Goal: Navigation & Orientation: Find specific page/section

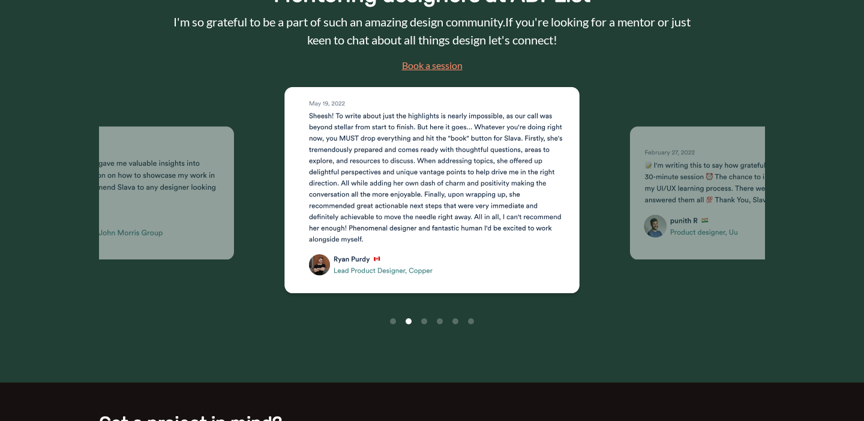
scroll to position [1598, 0]
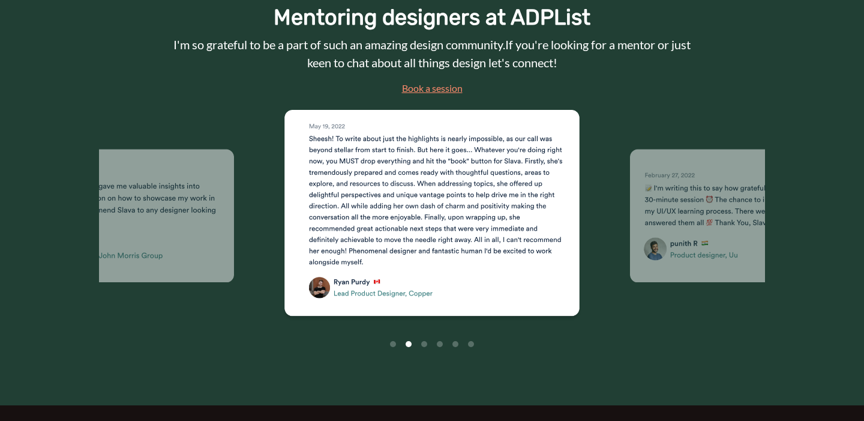
click at [422, 343] on li "Page dot 3" at bounding box center [424, 344] width 6 height 6
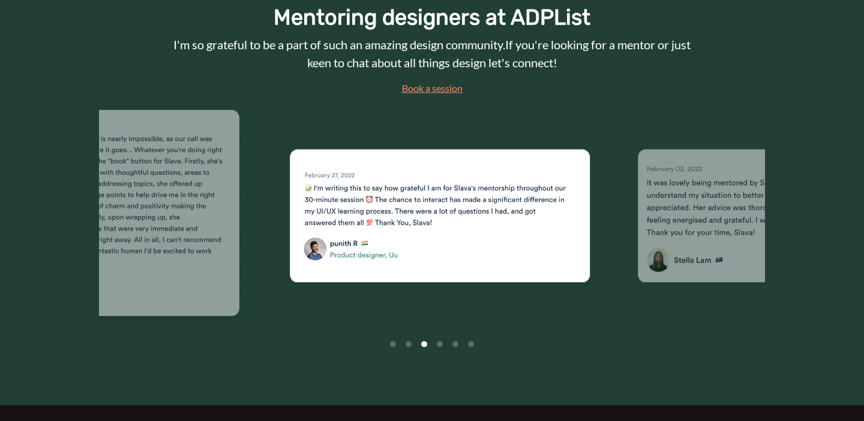
click at [441, 343] on li "Page dot 4" at bounding box center [440, 344] width 6 height 6
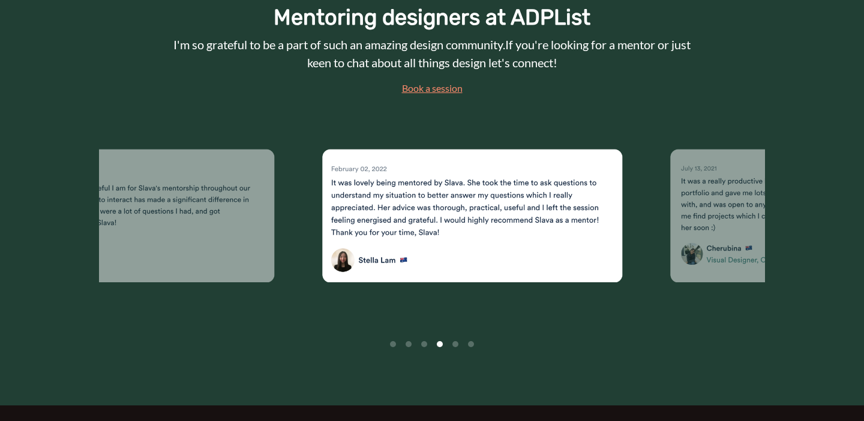
click at [455, 344] on li "Page dot 5" at bounding box center [455, 344] width 6 height 6
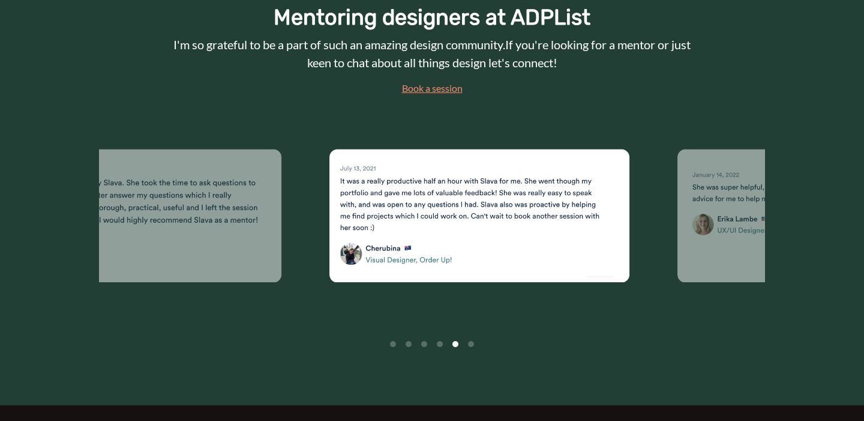
click at [470, 344] on li "Page dot 6" at bounding box center [471, 344] width 6 height 6
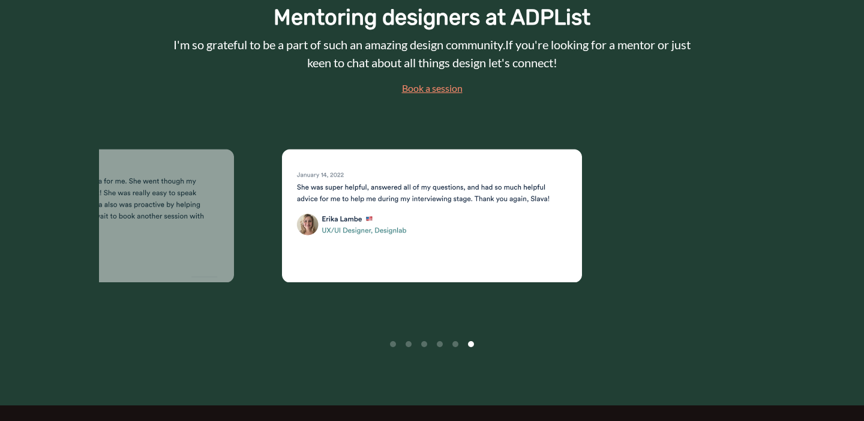
click at [392, 343] on li "Page dot 1" at bounding box center [393, 344] width 6 height 6
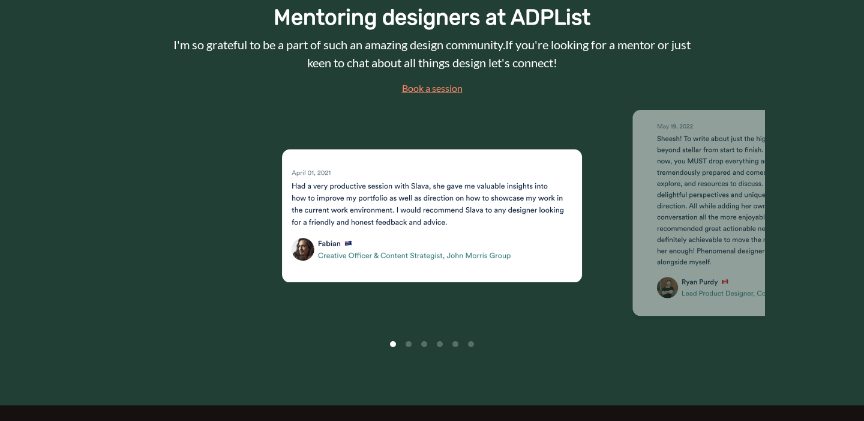
click at [409, 345] on li "Page dot 2" at bounding box center [409, 344] width 6 height 6
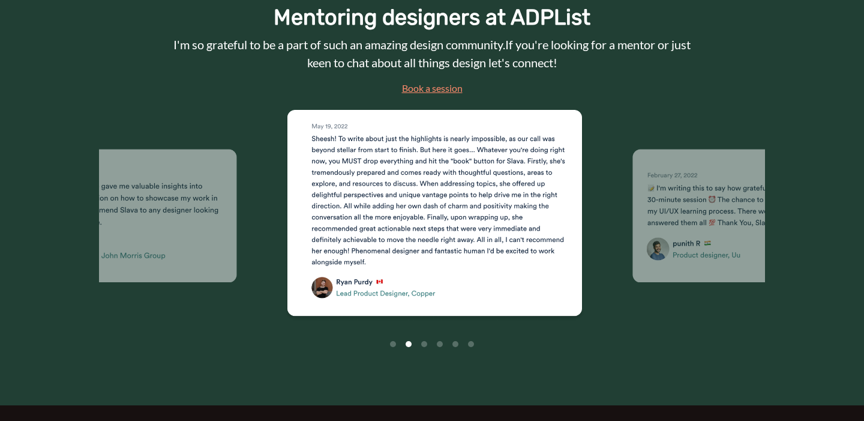
click at [422, 343] on li "Page dot 3" at bounding box center [424, 344] width 6 height 6
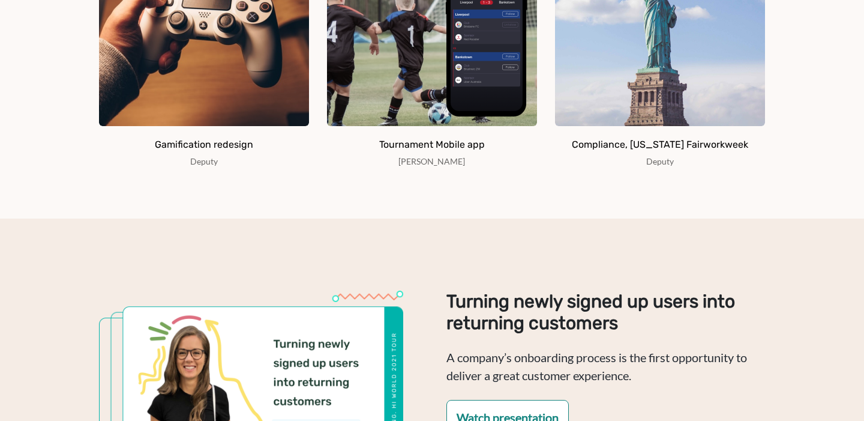
scroll to position [779, 0]
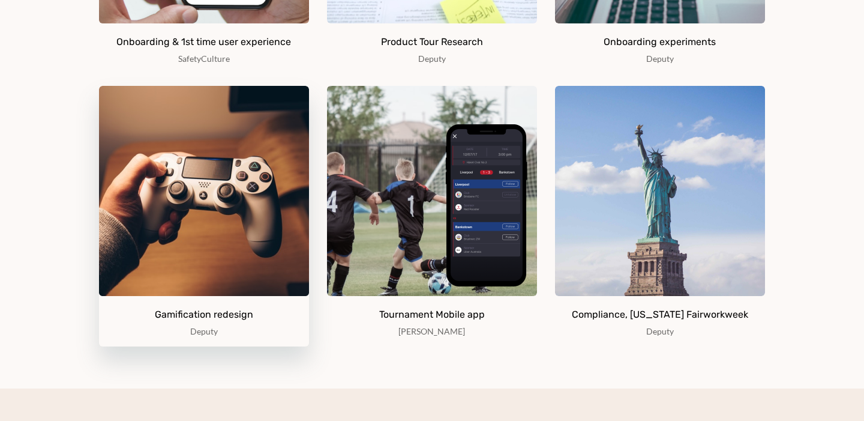
click at [240, 197] on img at bounding box center [204, 191] width 210 height 210
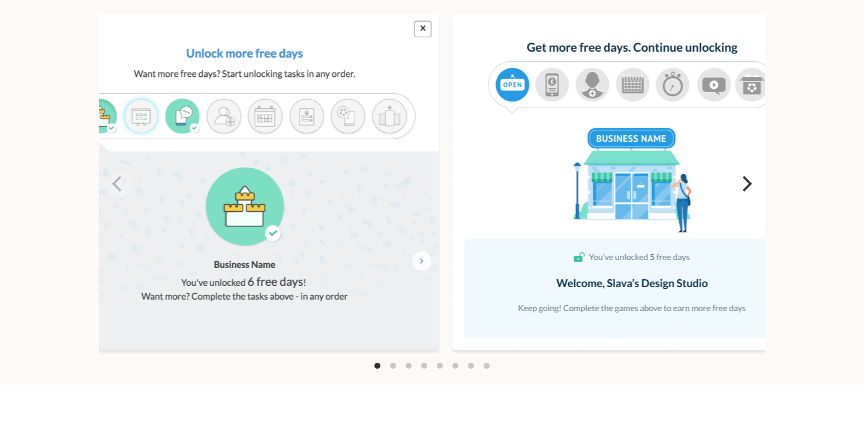
scroll to position [1940, 0]
click at [749, 192] on icon "Next" at bounding box center [748, 184] width 10 height 16
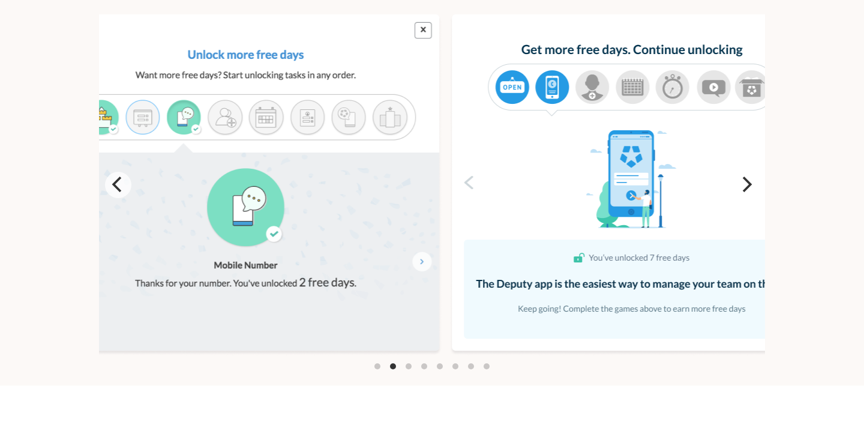
click at [749, 192] on icon "Next" at bounding box center [748, 184] width 10 height 16
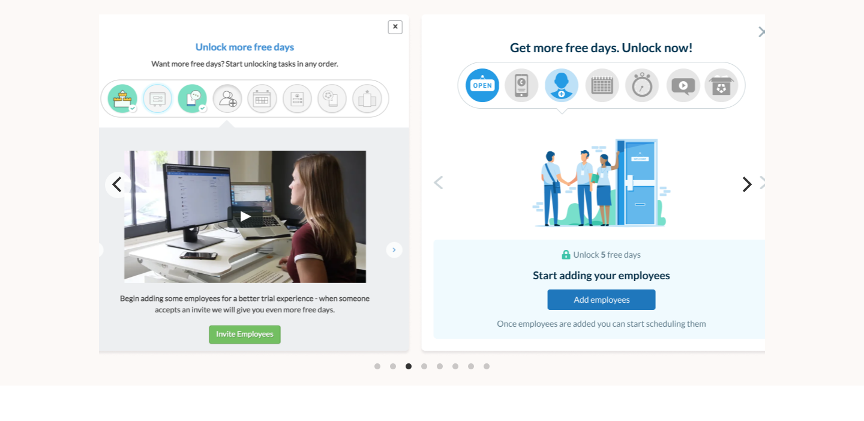
click at [749, 192] on icon "Next" at bounding box center [748, 184] width 10 height 16
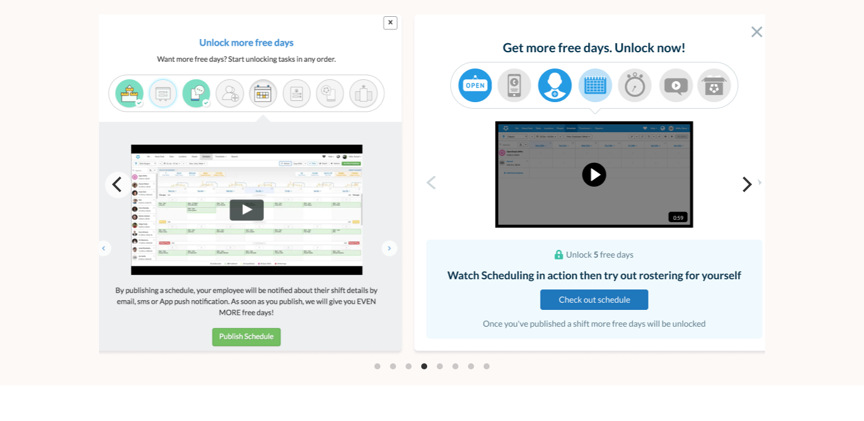
click at [749, 192] on icon "Next" at bounding box center [748, 184] width 10 height 16
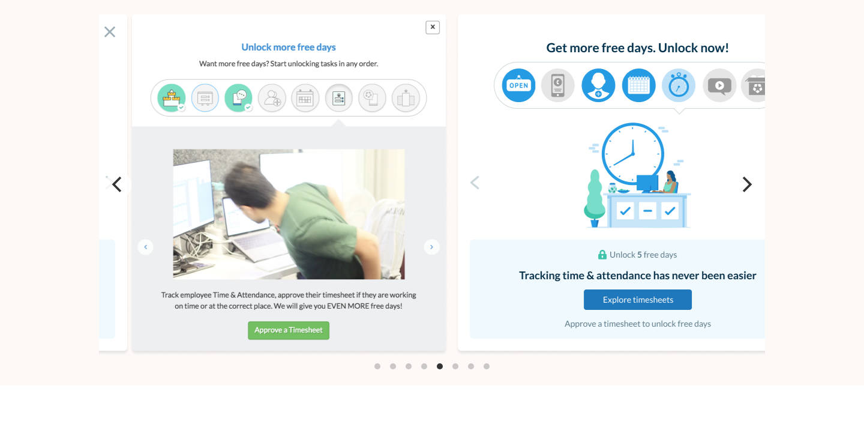
click at [749, 192] on icon "Next" at bounding box center [748, 184] width 10 height 16
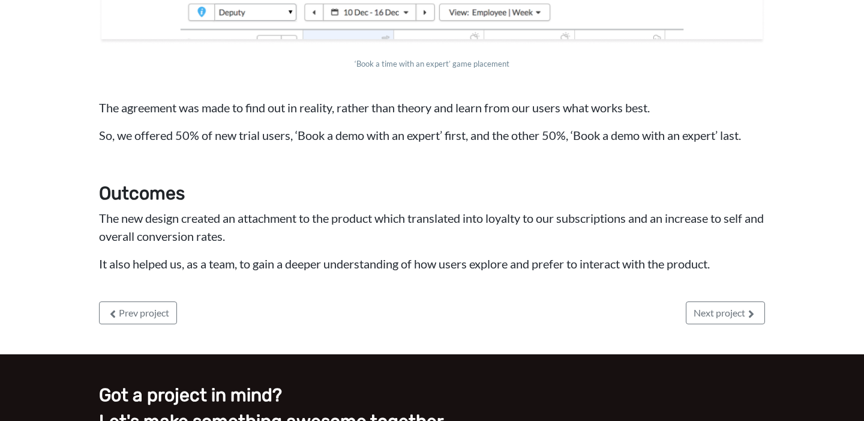
scroll to position [2634, 0]
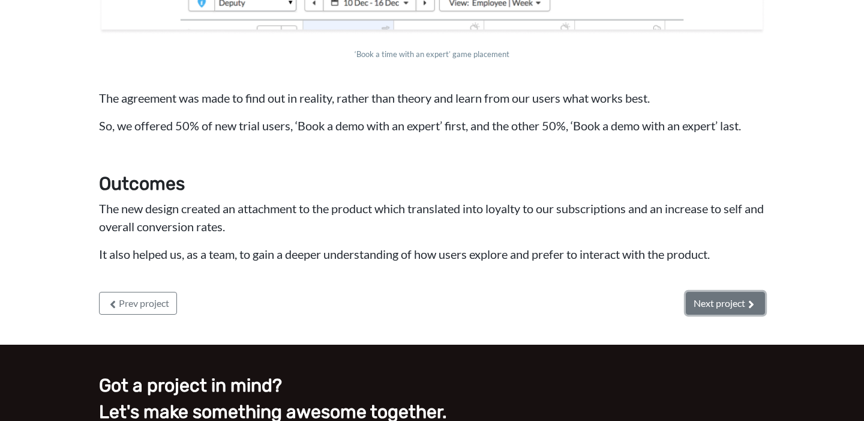
click at [740, 314] on link "Next project" at bounding box center [725, 303] width 79 height 23
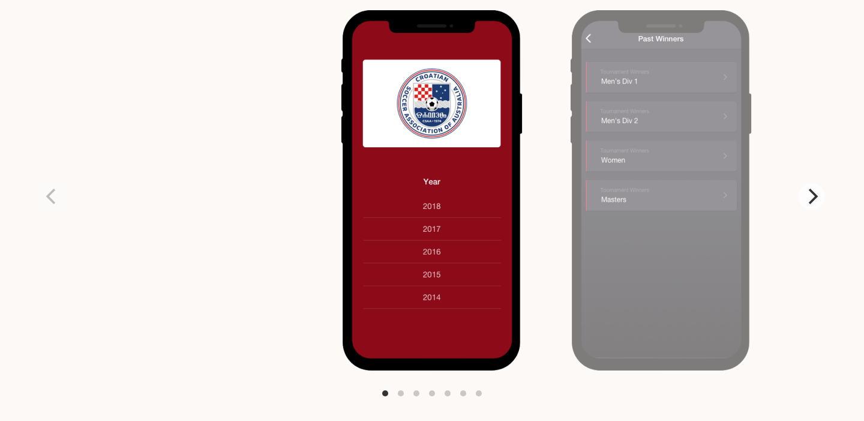
scroll to position [3933, 0]
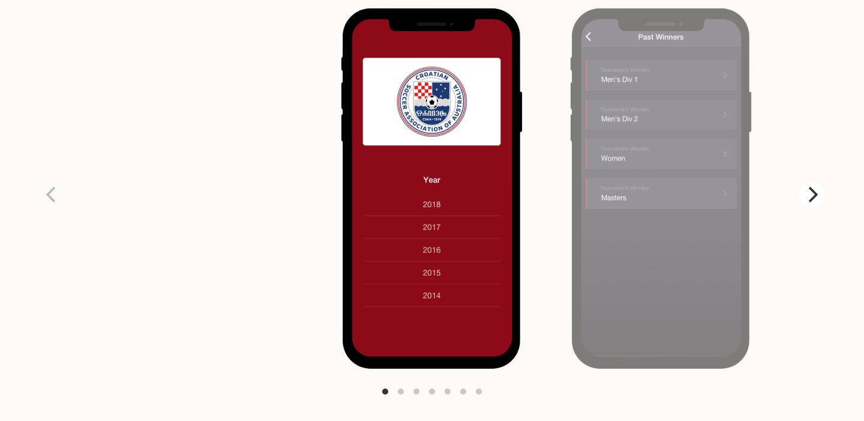
click at [815, 187] on icon "Next" at bounding box center [812, 195] width 16 height 16
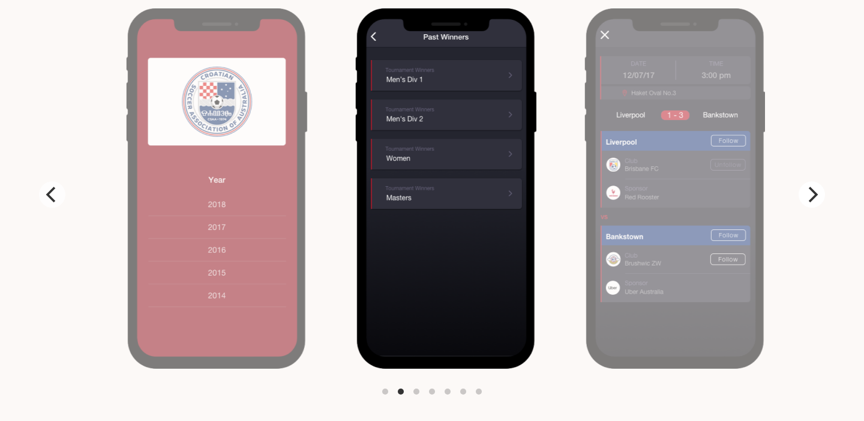
click at [815, 187] on icon "Next" at bounding box center [812, 195] width 16 height 16
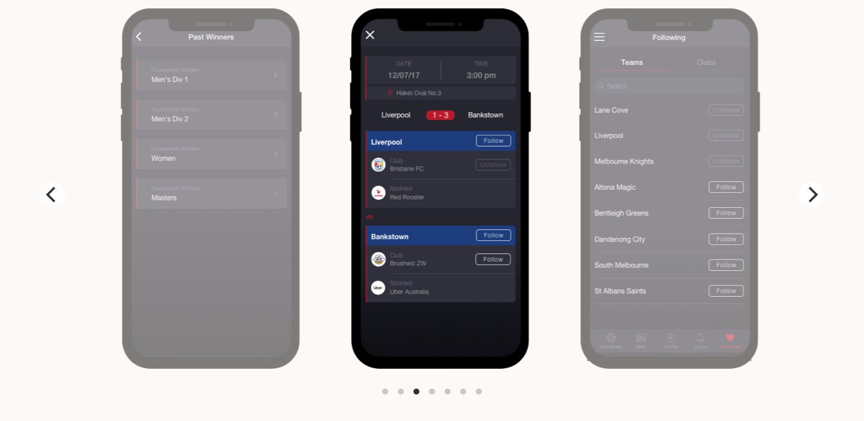
click at [815, 187] on icon "Next" at bounding box center [812, 195] width 16 height 16
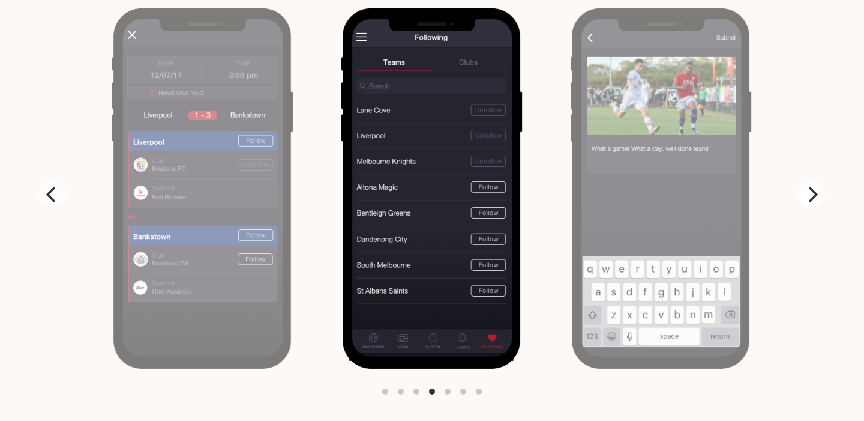
click at [815, 187] on icon "Next" at bounding box center [812, 195] width 16 height 16
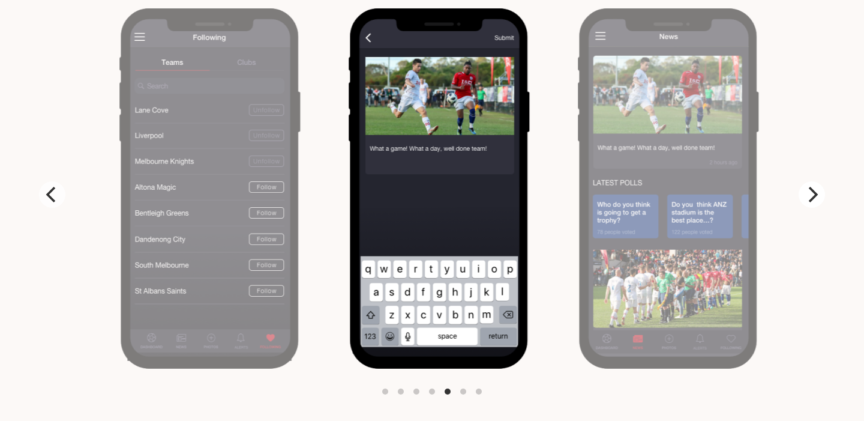
click at [815, 187] on icon "Next" at bounding box center [812, 195] width 16 height 16
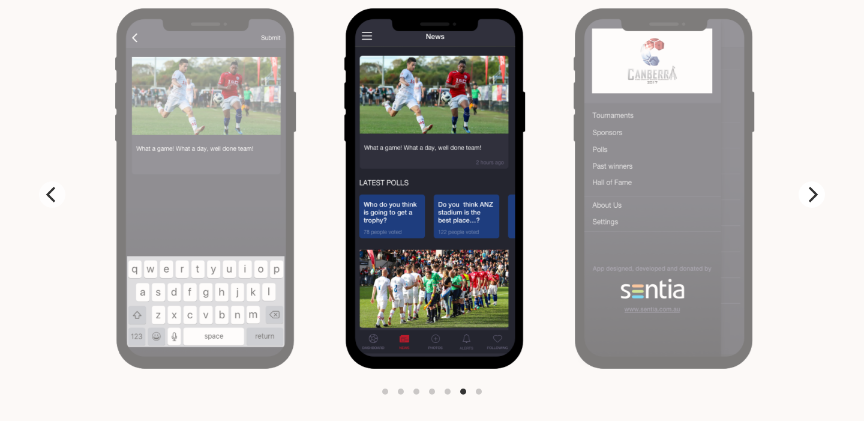
click at [815, 187] on icon "Next" at bounding box center [812, 195] width 16 height 16
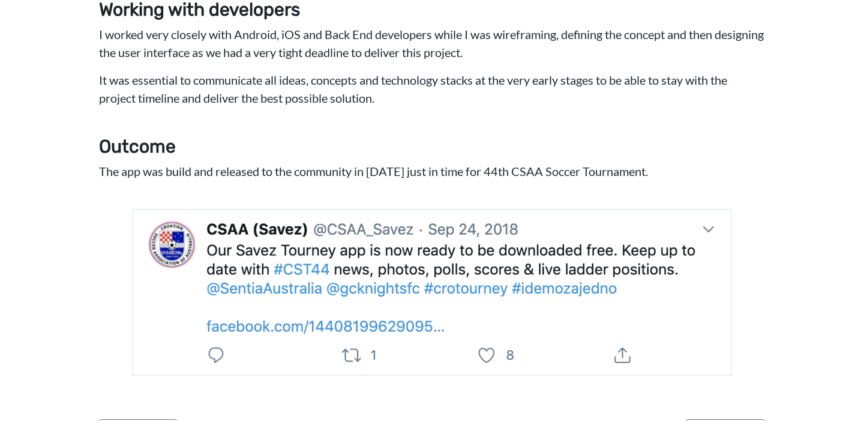
scroll to position [4608, 0]
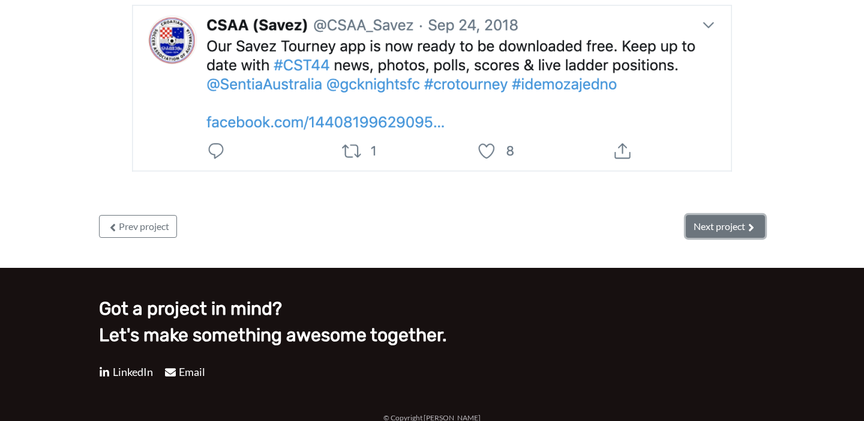
click at [745, 221] on icon at bounding box center [751, 227] width 12 height 12
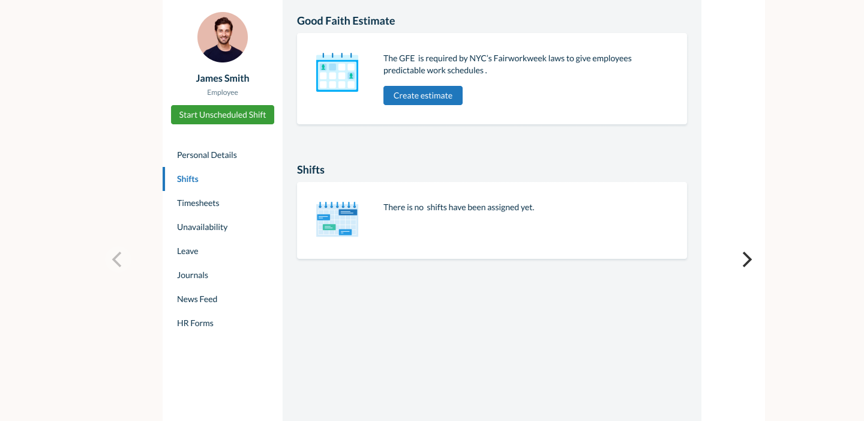
scroll to position [5451, 0]
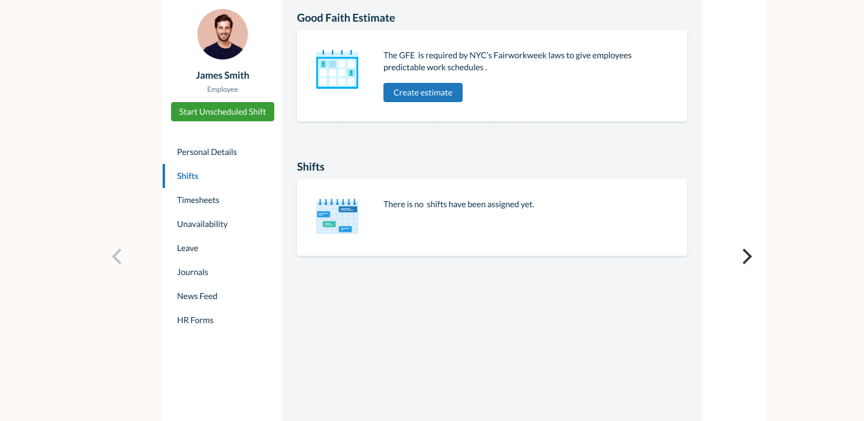
click at [747, 248] on icon "Next" at bounding box center [746, 256] width 16 height 16
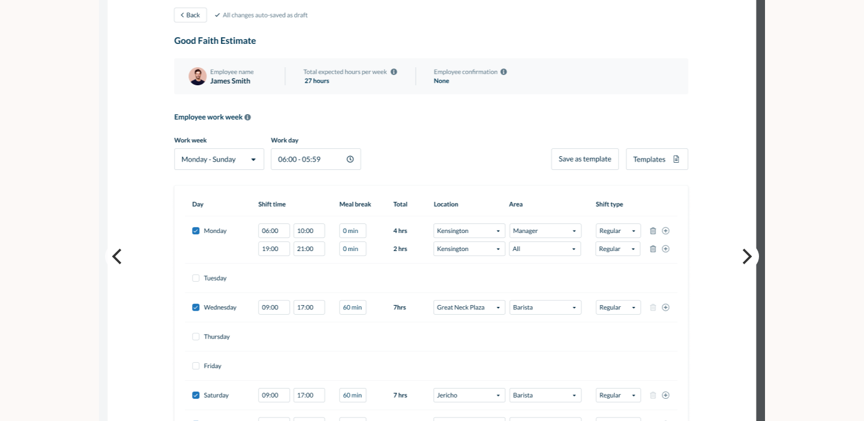
click at [747, 248] on icon "Next" at bounding box center [746, 256] width 16 height 16
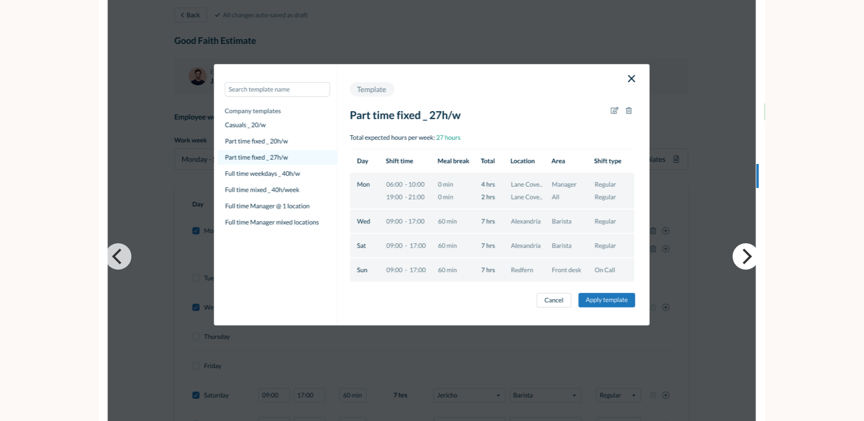
click at [747, 248] on icon "Next" at bounding box center [746, 256] width 16 height 16
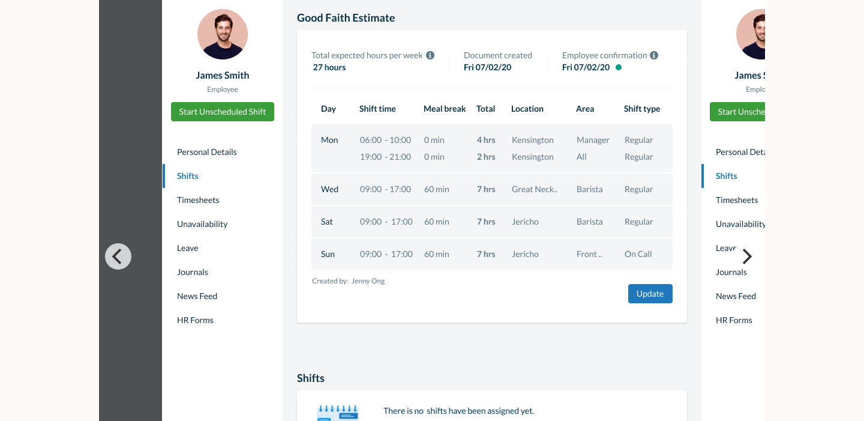
click at [747, 248] on icon "Next" at bounding box center [746, 256] width 16 height 16
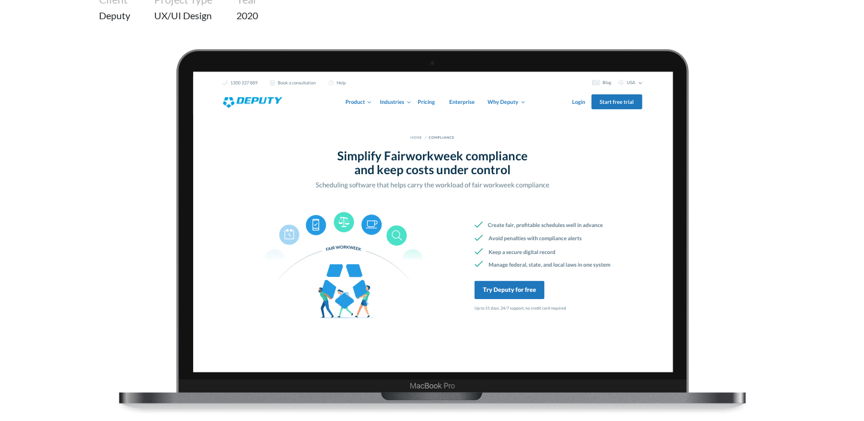
scroll to position [0, 0]
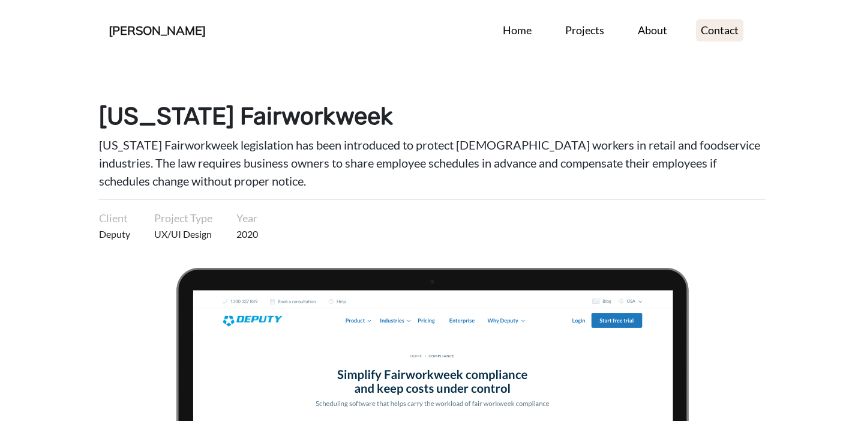
click at [718, 34] on link "Contact" at bounding box center [719, 30] width 47 height 22
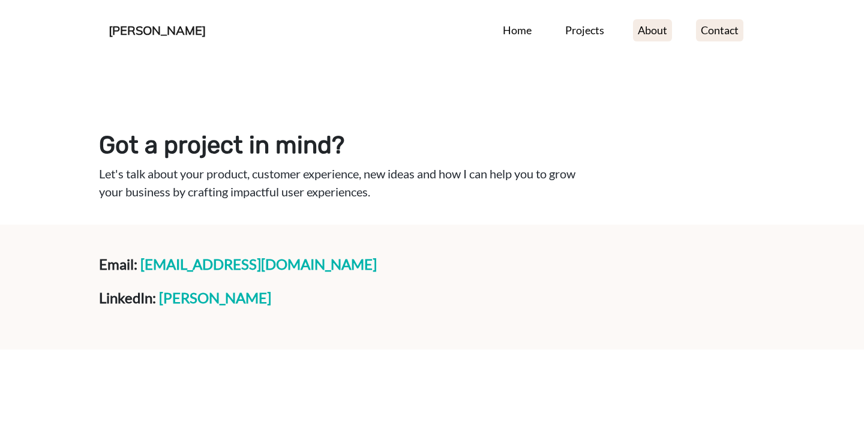
click at [654, 31] on link "About" at bounding box center [652, 30] width 39 height 22
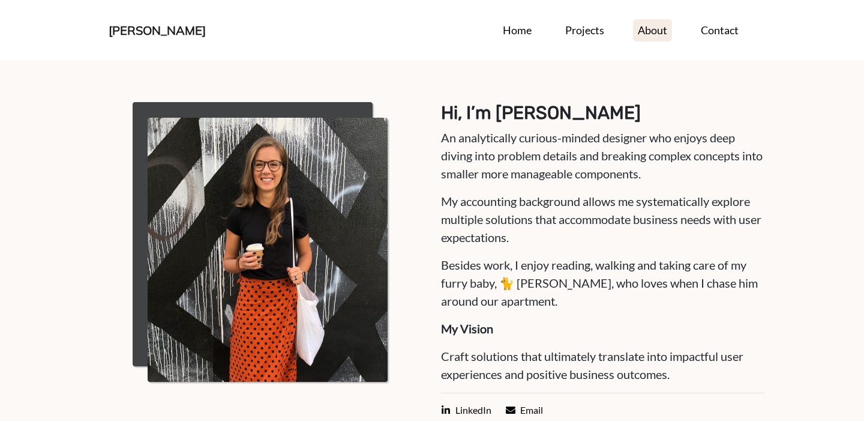
click at [515, 43] on nav "[PERSON_NAME] Home Projects About Contact Home Projects About Contact" at bounding box center [432, 30] width 666 height 60
click at [517, 19] on link "Home" at bounding box center [517, 30] width 38 height 22
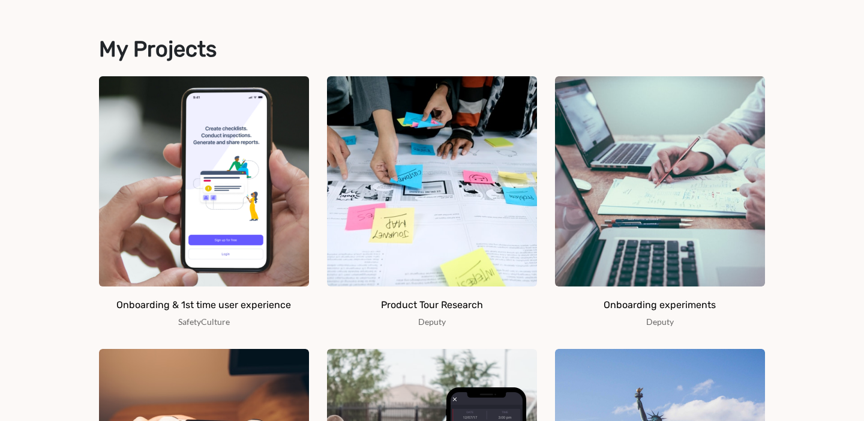
scroll to position [519, 0]
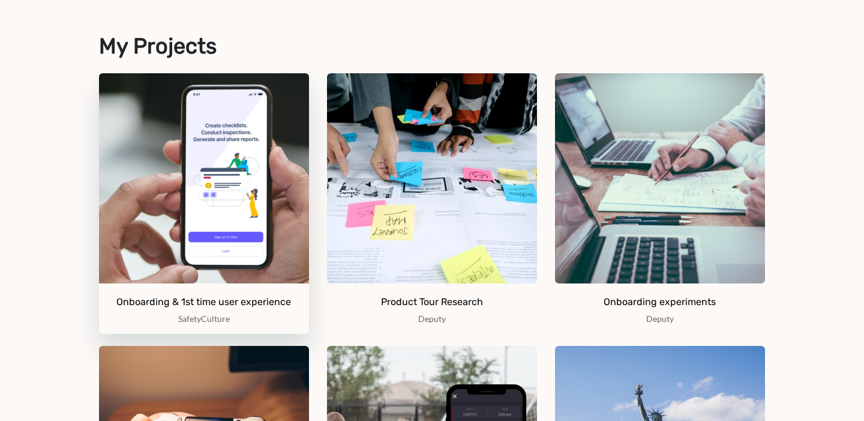
click at [204, 175] on img at bounding box center [204, 178] width 210 height 210
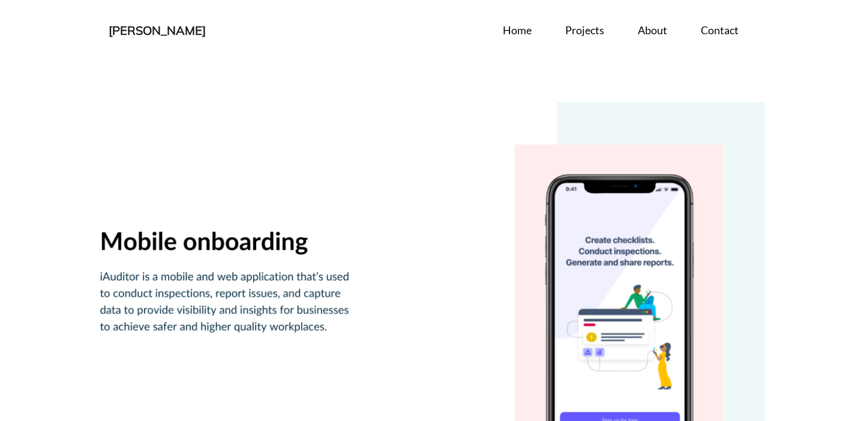
click at [164, 26] on link "[PERSON_NAME]" at bounding box center [157, 30] width 97 height 21
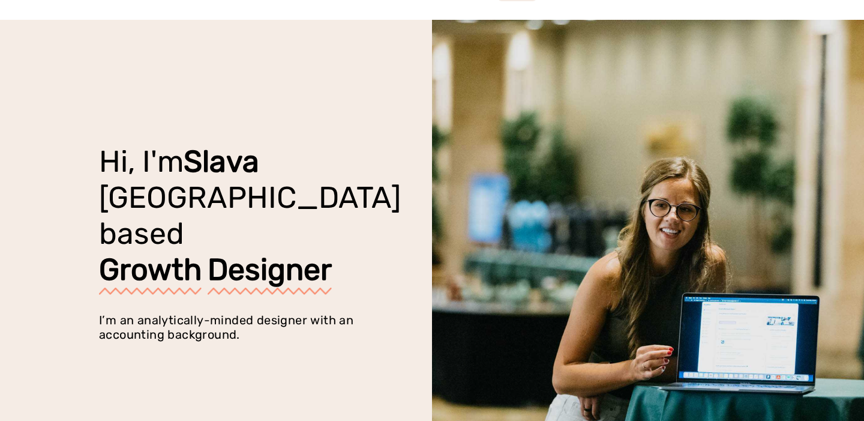
scroll to position [46, 0]
